Goal: Navigation & Orientation: Find specific page/section

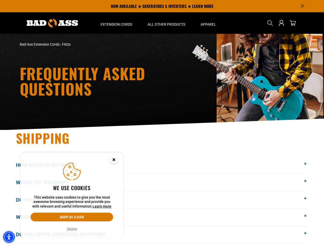
click at [9, 237] on img "Accessibility Menu" at bounding box center [8, 236] width 11 height 11
